Goal: Task Accomplishment & Management: Manage account settings

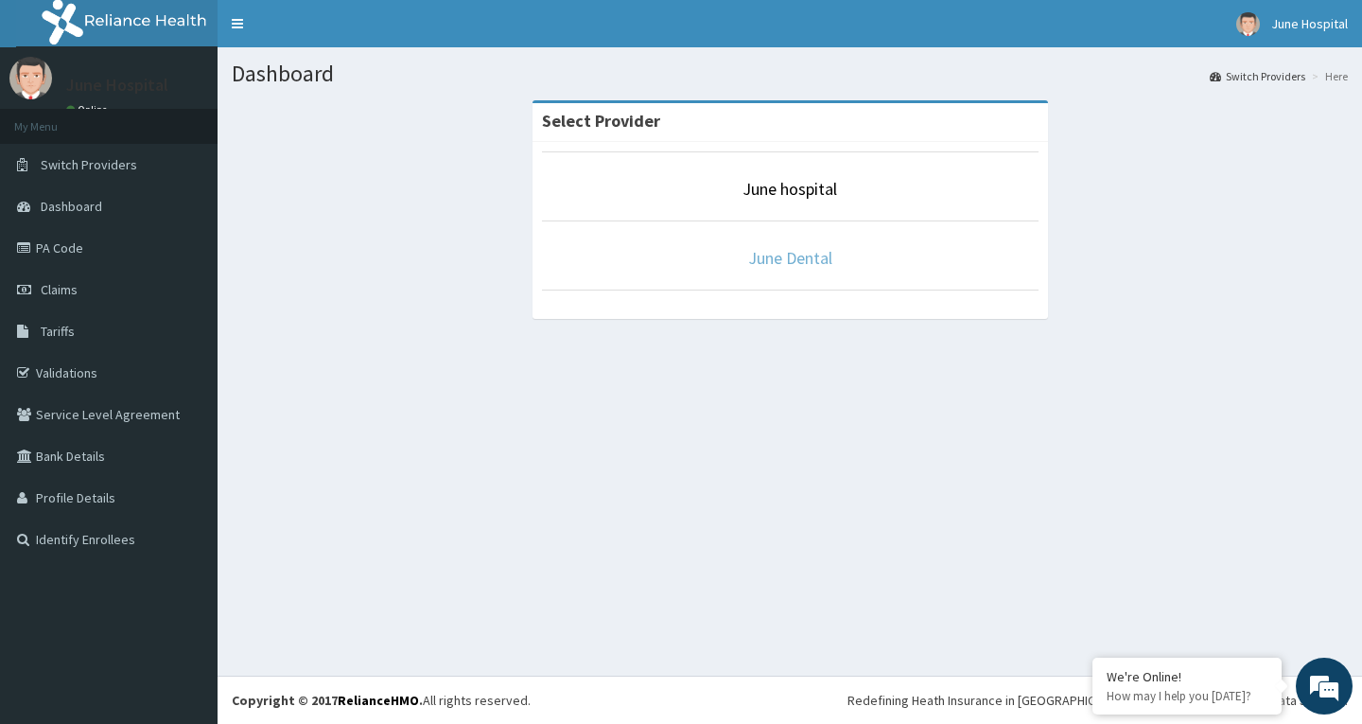
click at [774, 253] on link "June Dental" at bounding box center [790, 258] width 84 height 22
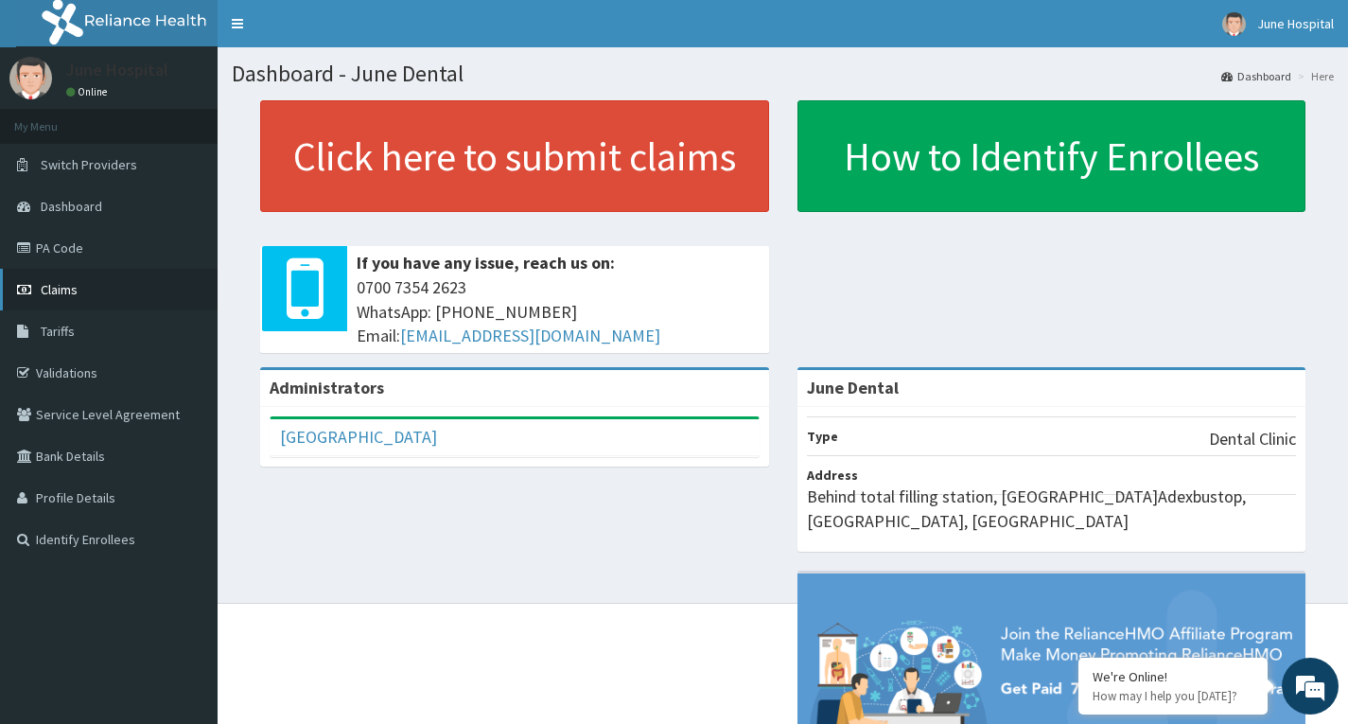
click at [54, 286] on span "Claims" at bounding box center [59, 289] width 37 height 17
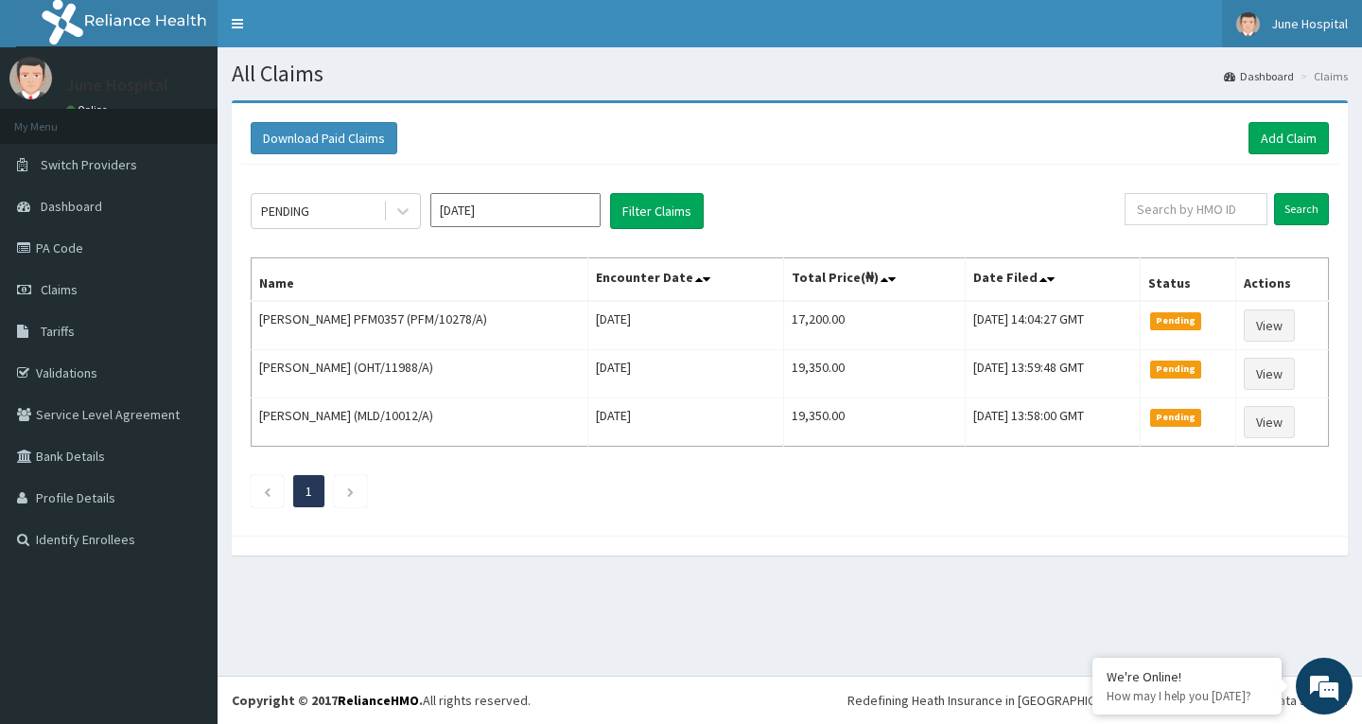
click at [1285, 19] on span "June Hospital" at bounding box center [1309, 23] width 77 height 17
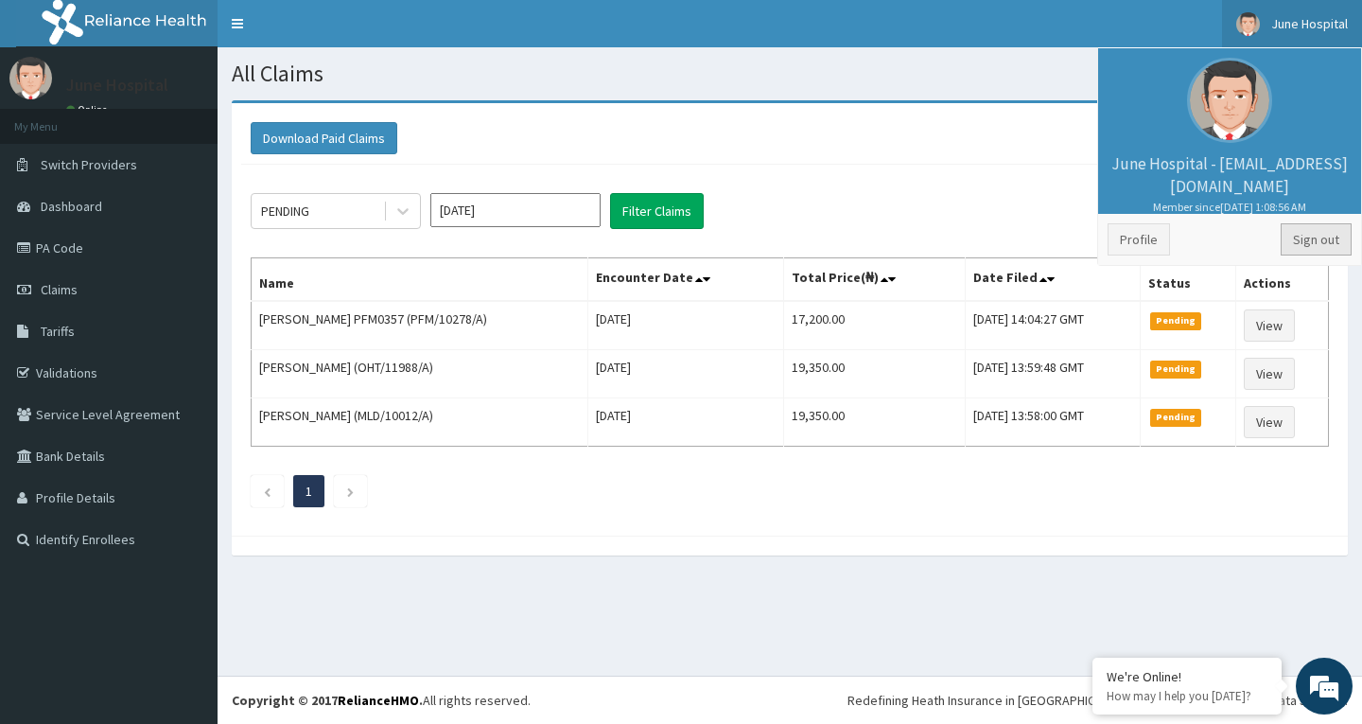
click at [1311, 236] on link "Sign out" at bounding box center [1316, 239] width 71 height 32
